Goal: Use online tool/utility

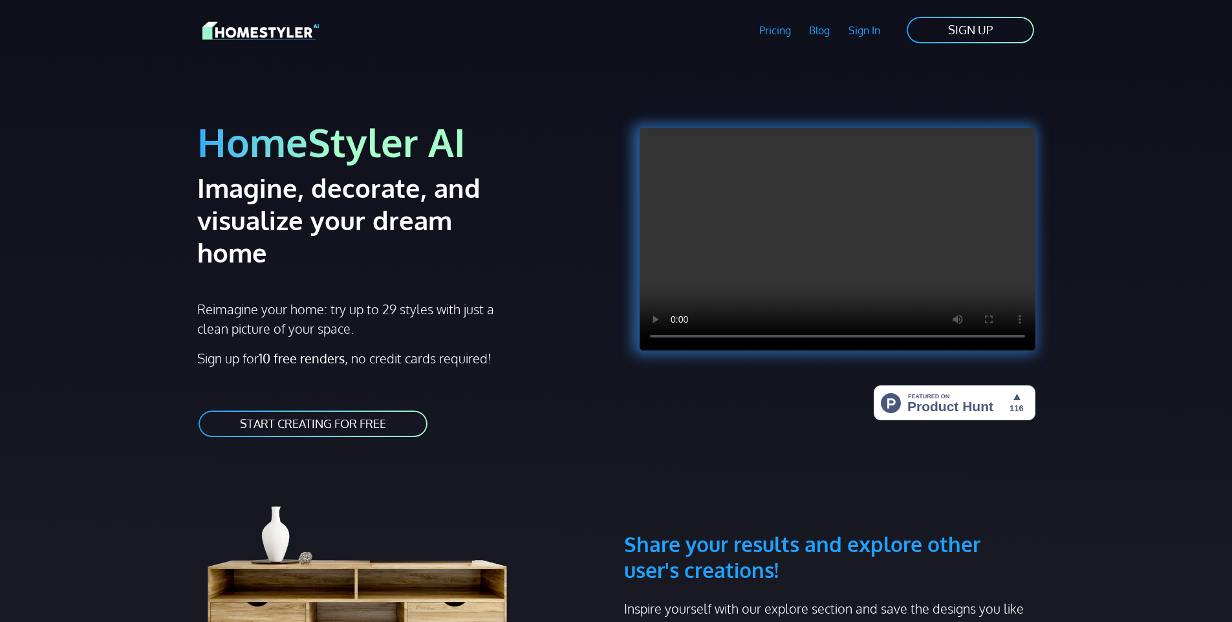
drag, startPoint x: 368, startPoint y: 377, endPoint x: 340, endPoint y: 395, distance: 33.6
click at [341, 410] on link "START CREATING FOR FREE" at bounding box center [313, 424] width 232 height 29
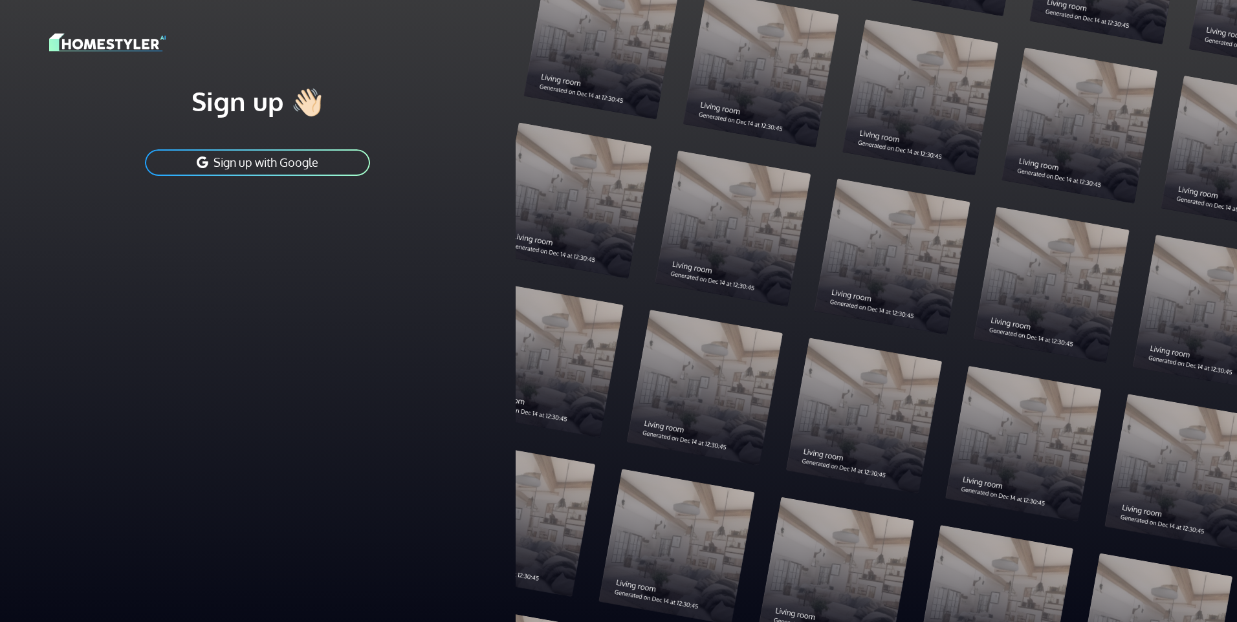
drag, startPoint x: 333, startPoint y: 162, endPoint x: 316, endPoint y: 161, distance: 16.8
drag, startPoint x: 316, startPoint y: 161, endPoint x: 292, endPoint y: 160, distance: 23.3
drag, startPoint x: 292, startPoint y: 160, endPoint x: 269, endPoint y: 162, distance: 23.4
drag, startPoint x: 201, startPoint y: 158, endPoint x: 48, endPoint y: 174, distance: 153.5
click at [48, 174] on div "Sign up 👋🏻 Sign up with Google" at bounding box center [258, 125] width 500 height 250
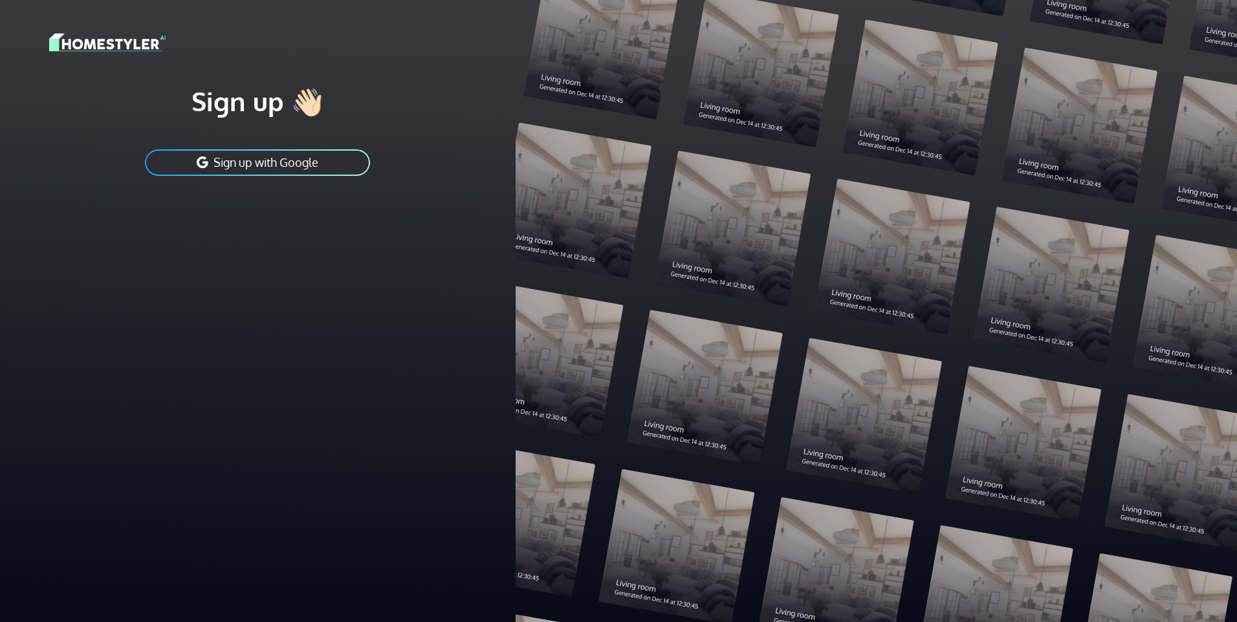
click at [302, 150] on button "Sign up with Google" at bounding box center [258, 162] width 228 height 29
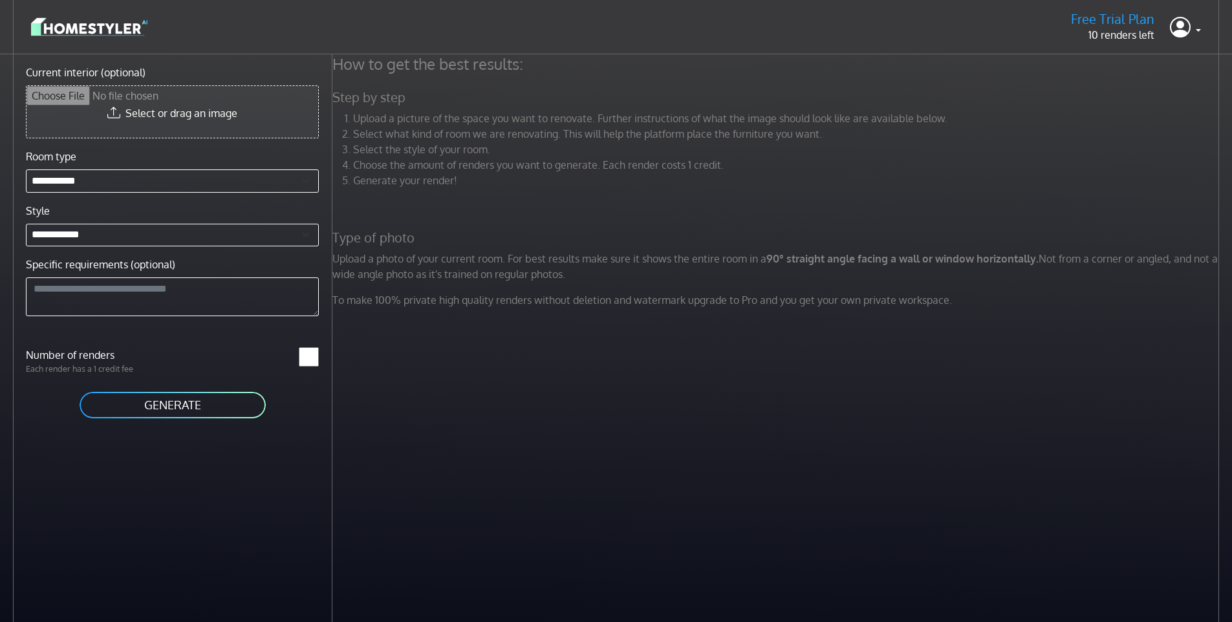
drag, startPoint x: 276, startPoint y: 121, endPoint x: 254, endPoint y: 109, distance: 24.9
drag, startPoint x: 254, startPoint y: 109, endPoint x: 397, endPoint y: 452, distance: 371.2
drag, startPoint x: 397, startPoint y: 452, endPoint x: 241, endPoint y: 120, distance: 367.3
drag, startPoint x: 241, startPoint y: 120, endPoint x: 226, endPoint y: 115, distance: 14.9
click at [226, 115] on input "Current interior (optional)" at bounding box center [173, 112] width 292 height 52
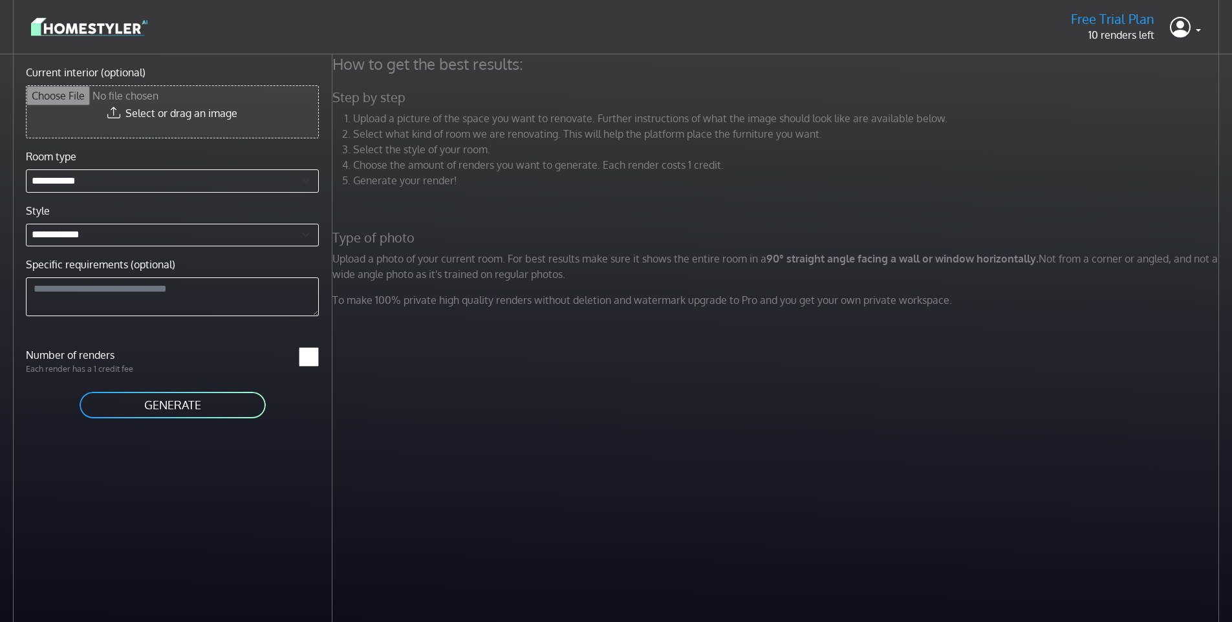
drag, startPoint x: 163, startPoint y: 109, endPoint x: 153, endPoint y: 111, distance: 9.9
click at [153, 111] on input "Current interior (optional)" at bounding box center [173, 112] width 292 height 52
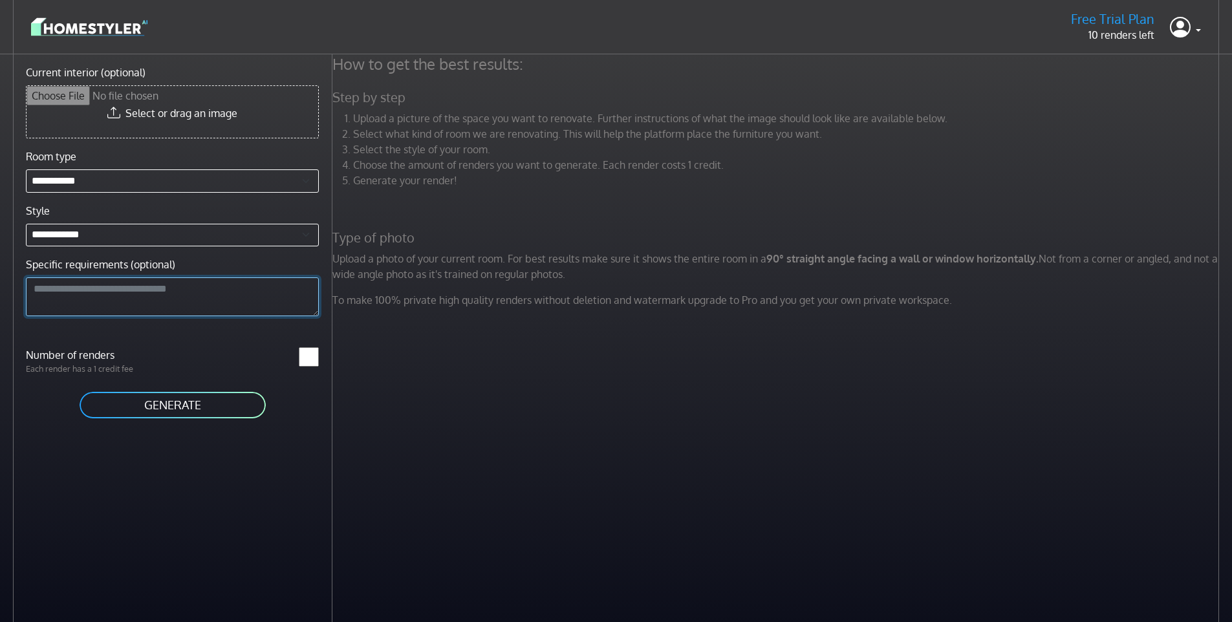
drag, startPoint x: 162, startPoint y: 300, endPoint x: 138, endPoint y: 301, distance: 23.3
click at [138, 301] on textarea "Specific requirements (optional)" at bounding box center [172, 297] width 293 height 39
type textarea "**********"
drag, startPoint x: 208, startPoint y: 412, endPoint x: 186, endPoint y: 410, distance: 21.5
drag, startPoint x: 186, startPoint y: 410, endPoint x: 159, endPoint y: 411, distance: 27.9
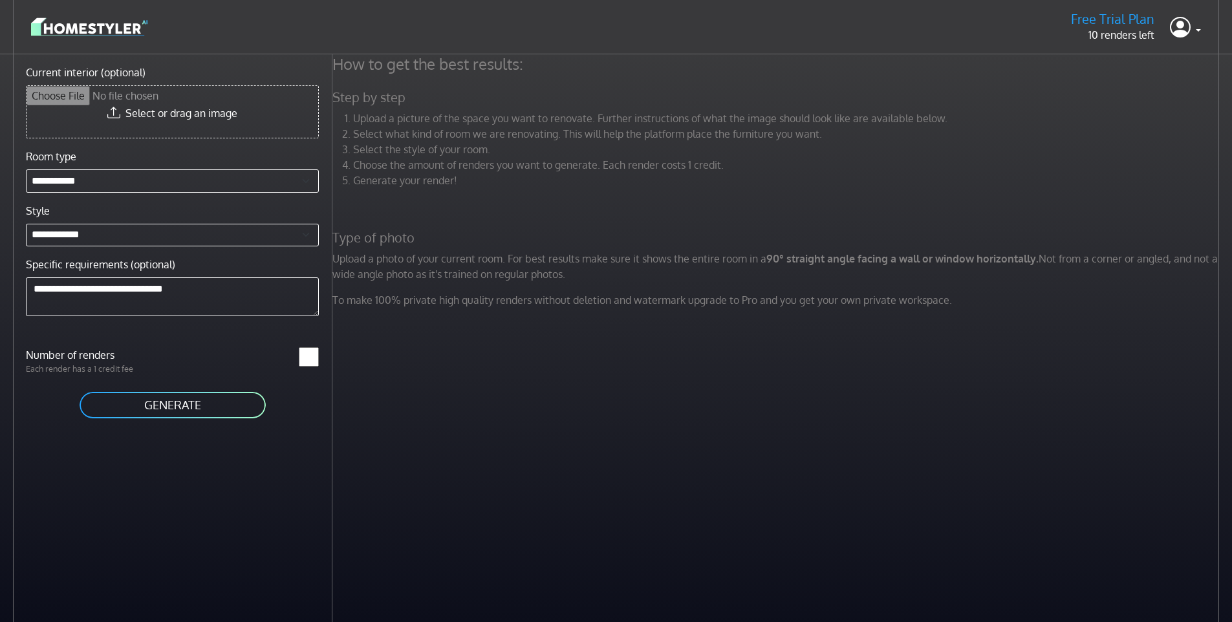
drag, startPoint x: 159, startPoint y: 411, endPoint x: 133, endPoint y: 413, distance: 25.3
drag, startPoint x: 133, startPoint y: 413, endPoint x: 112, endPoint y: 406, distance: 22.3
click at [112, 406] on button "GENERATE" at bounding box center [172, 405] width 189 height 29
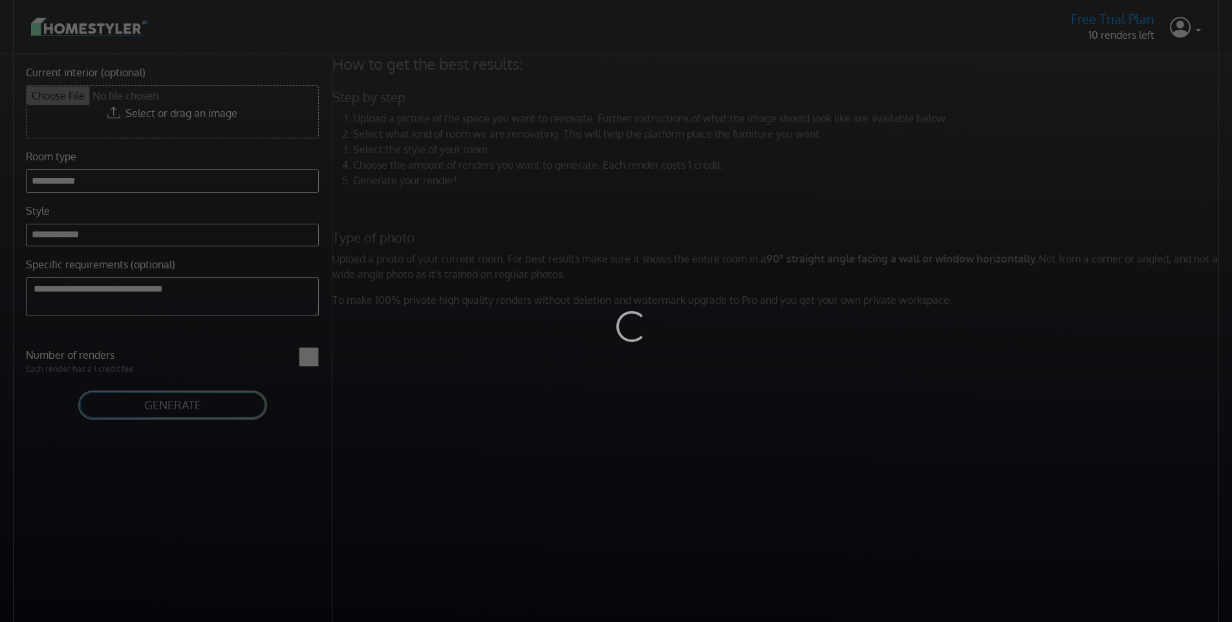
click at [538, 353] on div "Loading..." at bounding box center [616, 311] width 1232 height 622
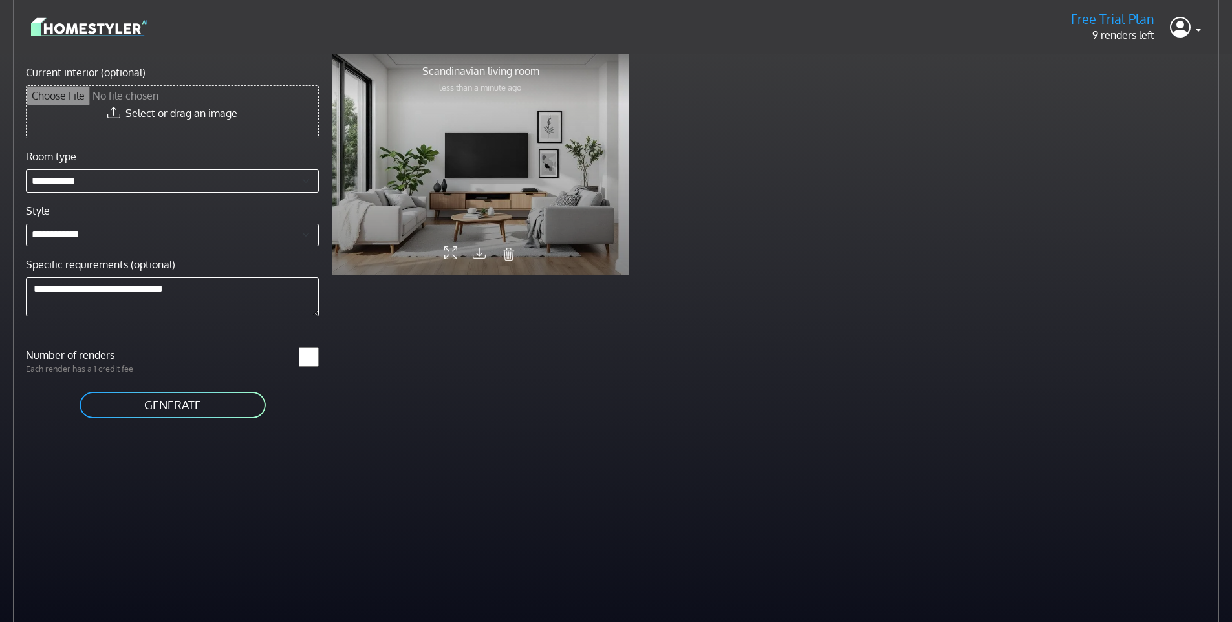
click at [547, 169] on div at bounding box center [481, 164] width 296 height 222
